Goal: Information Seeking & Learning: Compare options

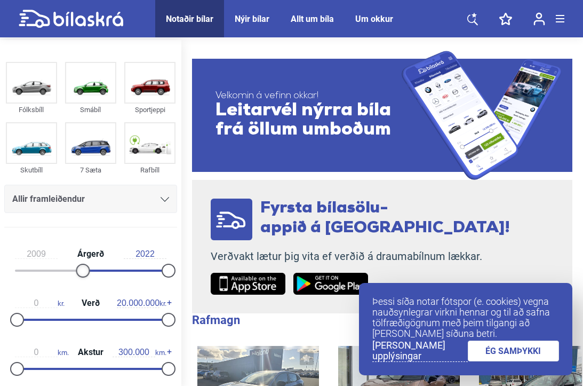
type input "2010"
click at [87, 273] on div at bounding box center [90, 270] width 14 height 14
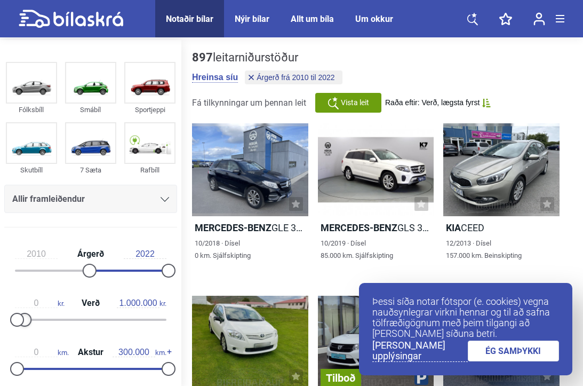
type input "900.000"
drag, startPoint x: 162, startPoint y: 318, endPoint x: 20, endPoint y: 318, distance: 141.3
click at [20, 318] on div at bounding box center [90, 319] width 151 height 2
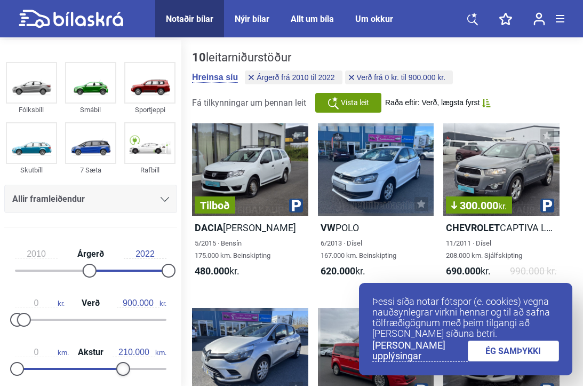
type input "200.000"
drag, startPoint x: 163, startPoint y: 370, endPoint x: 116, endPoint y: 373, distance: 47.5
click at [116, 373] on div at bounding box center [118, 369] width 14 height 14
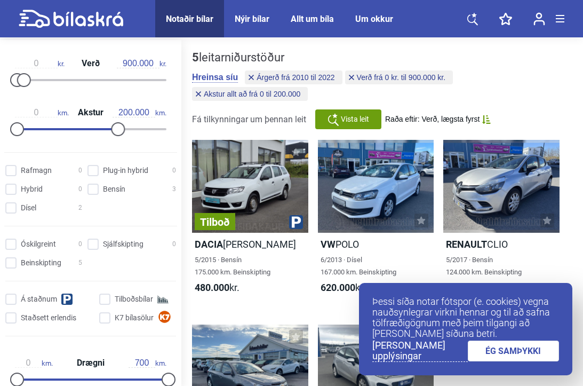
scroll to position [233, 0]
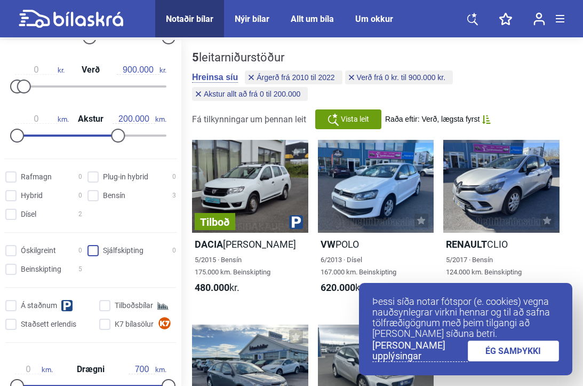
click at [98, 251] on input "Sjálfskipting 0" at bounding box center [133, 250] width 89 height 11
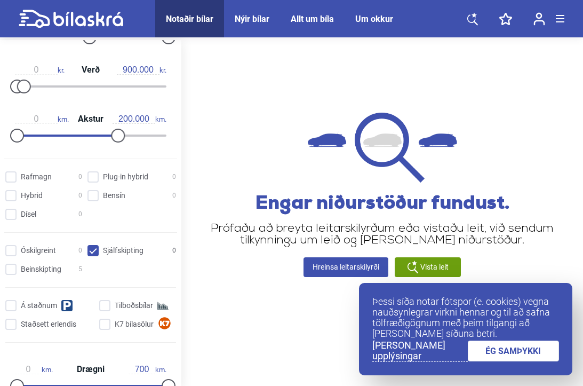
click at [94, 253] on input "Sjálfskipting 0" at bounding box center [133, 250] width 89 height 11
checkbox input "false"
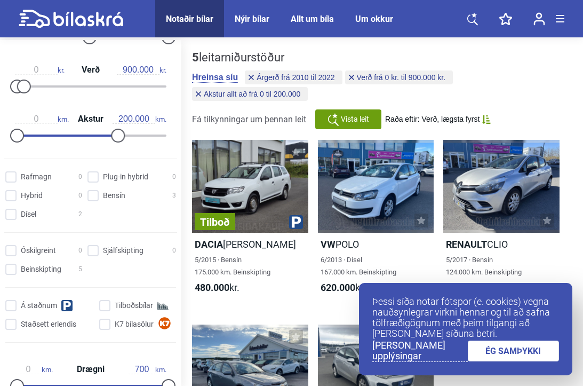
type input "300.000"
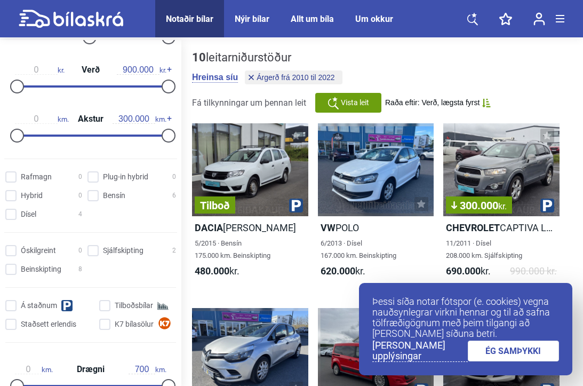
type input "20.000.000"
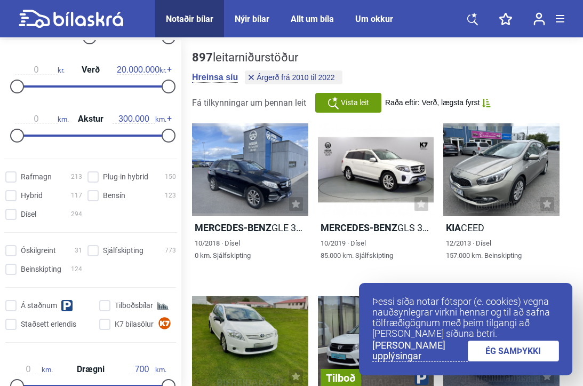
type input "1999"
